Goal: Book appointment/travel/reservation

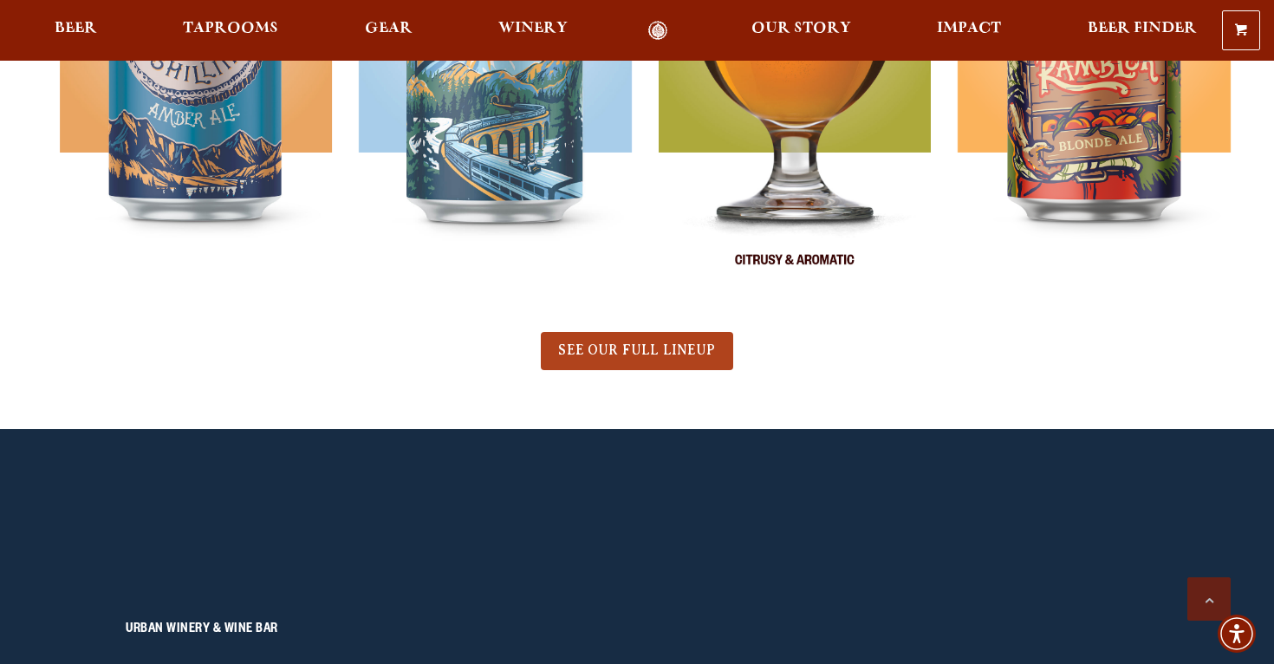
scroll to position [1000, 0]
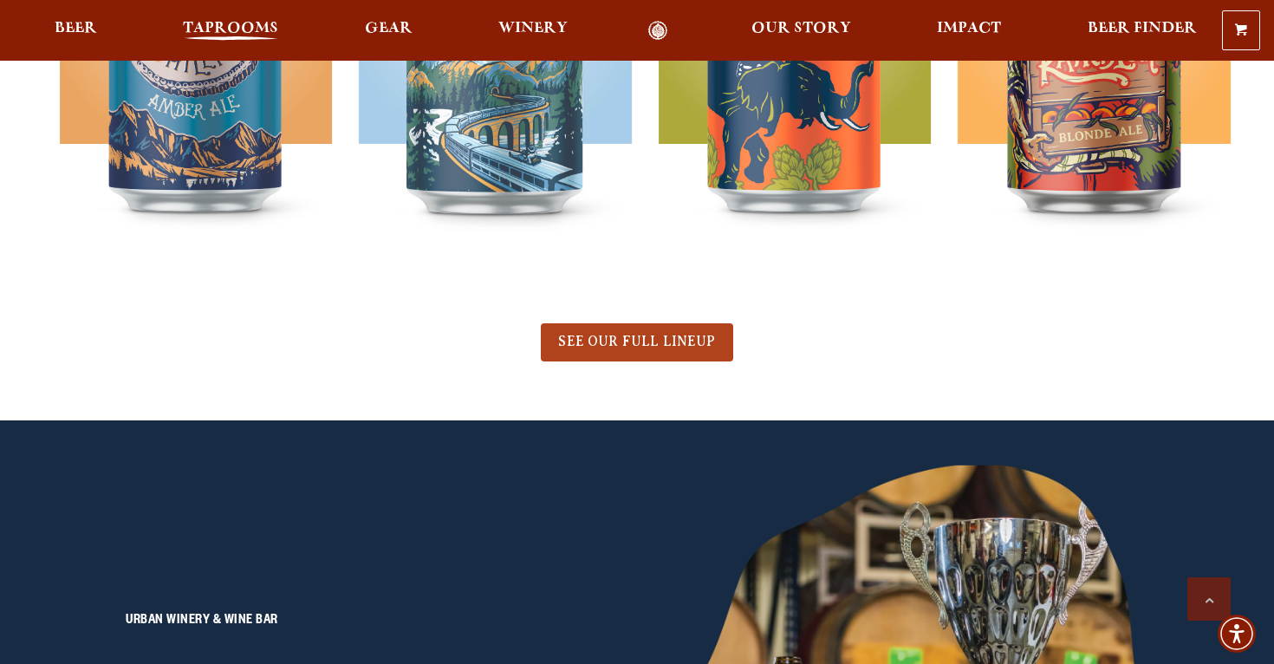
click at [241, 21] on link "Taprooms" at bounding box center [231, 31] width 118 height 20
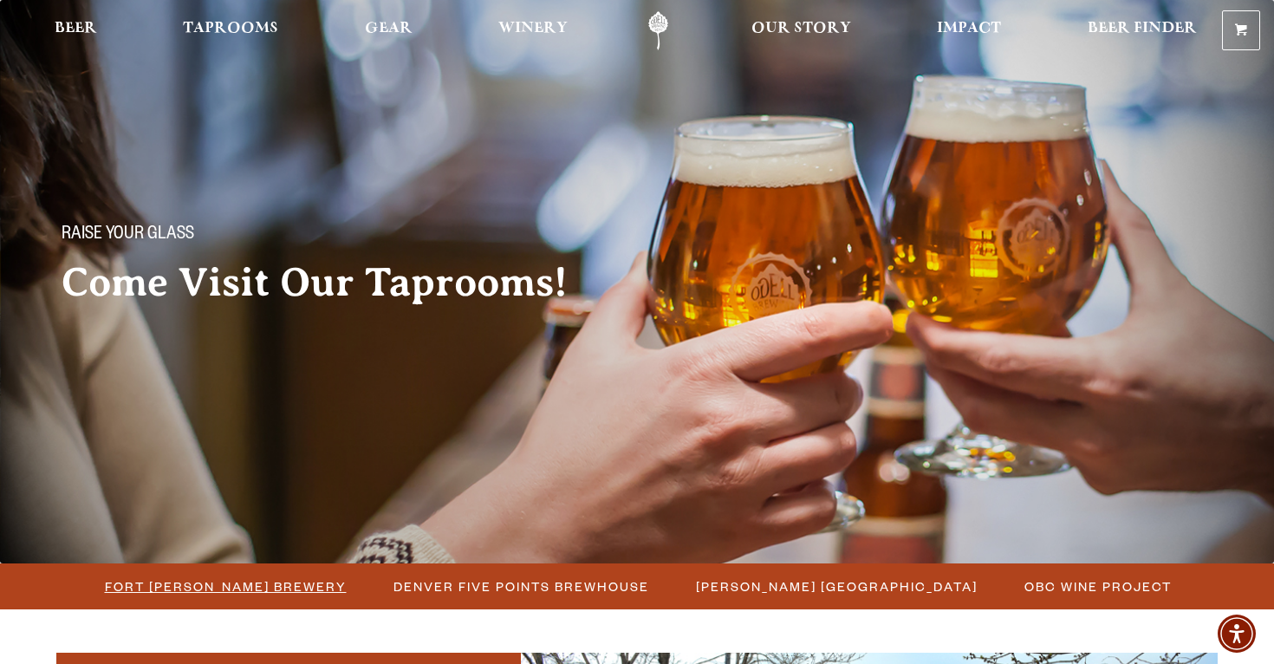
click at [209, 589] on span "Fort [PERSON_NAME] Brewery" at bounding box center [226, 586] width 242 height 25
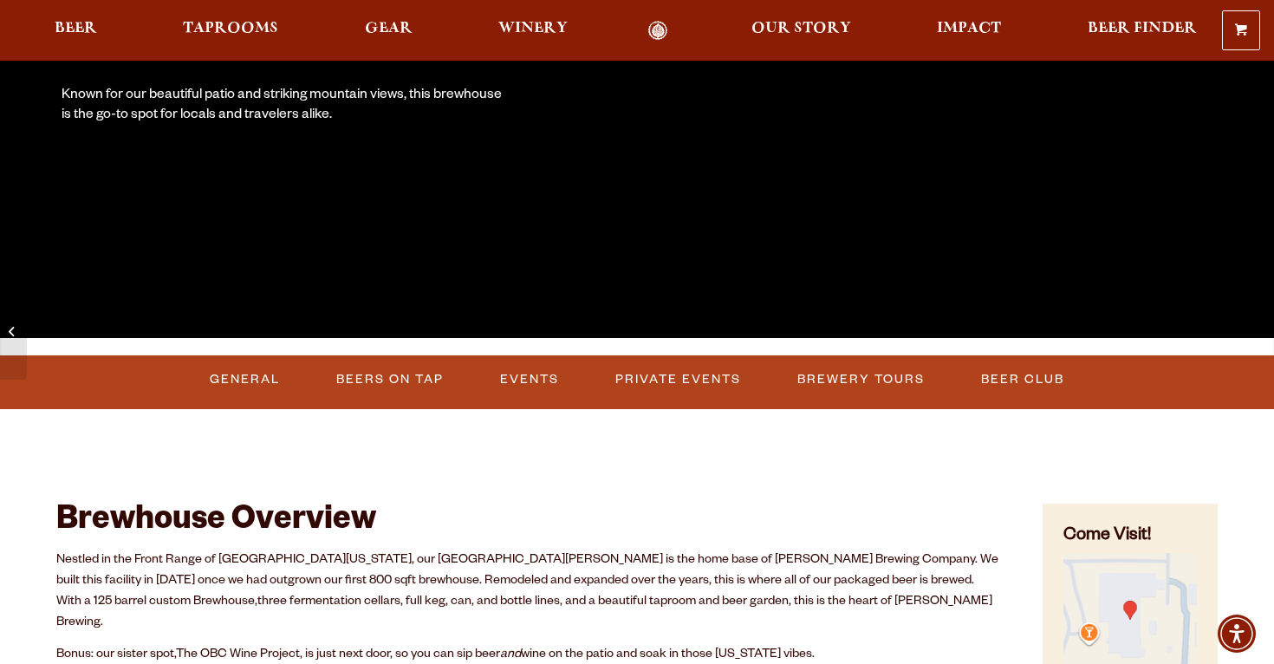
scroll to position [380, 0]
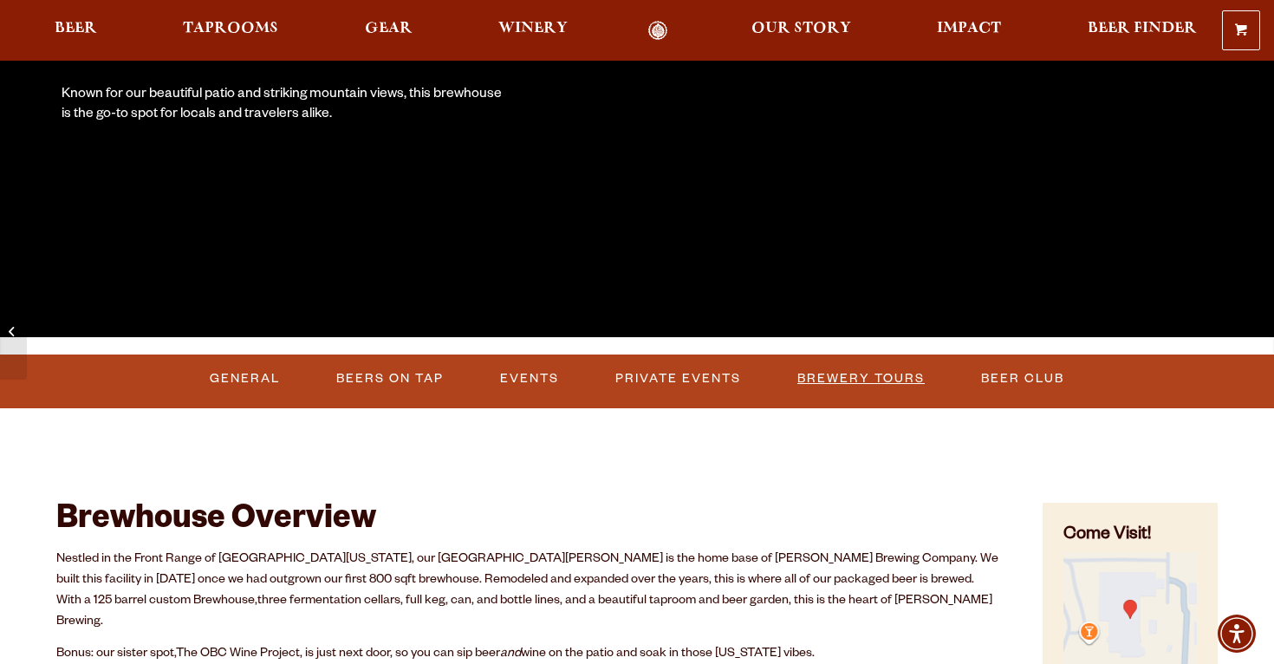
click at [825, 374] on link "Brewery Tours" at bounding box center [861, 379] width 141 height 40
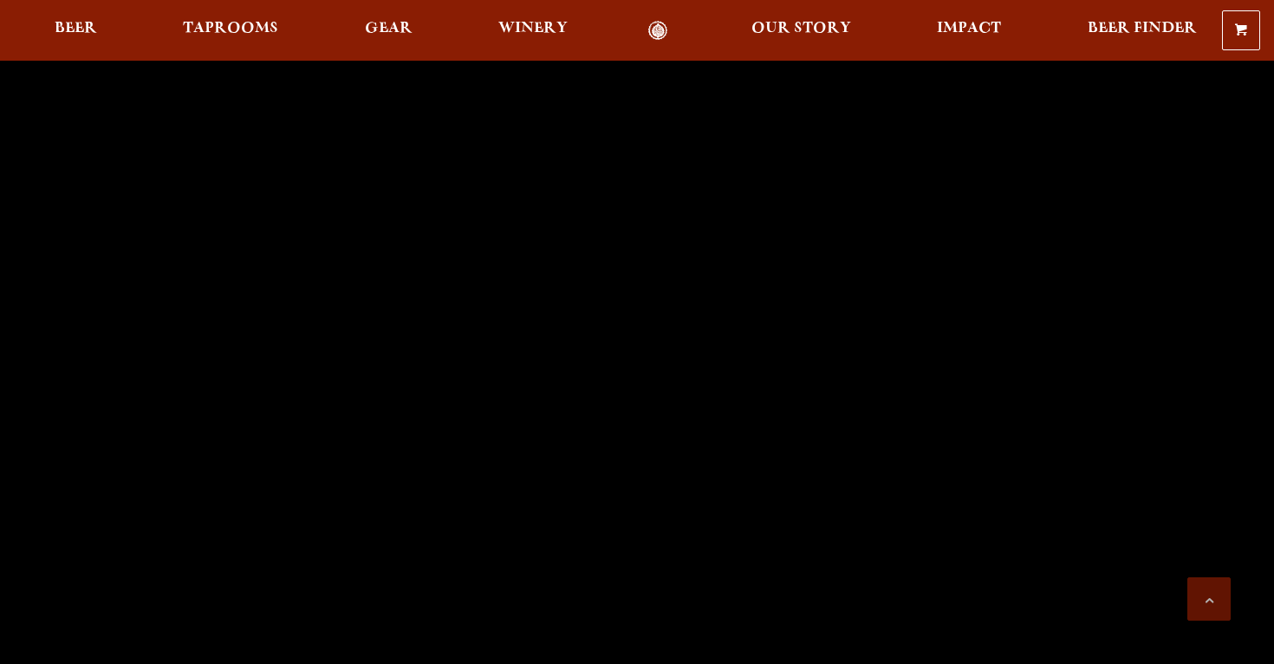
scroll to position [1000, 0]
